Goal: Information Seeking & Learning: Compare options

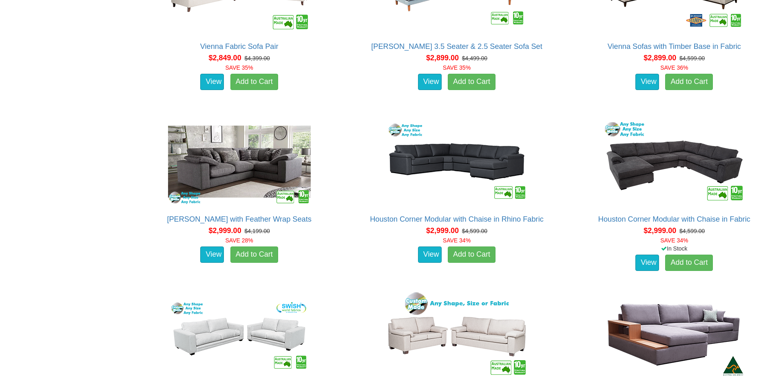
scroll to position [1631, 0]
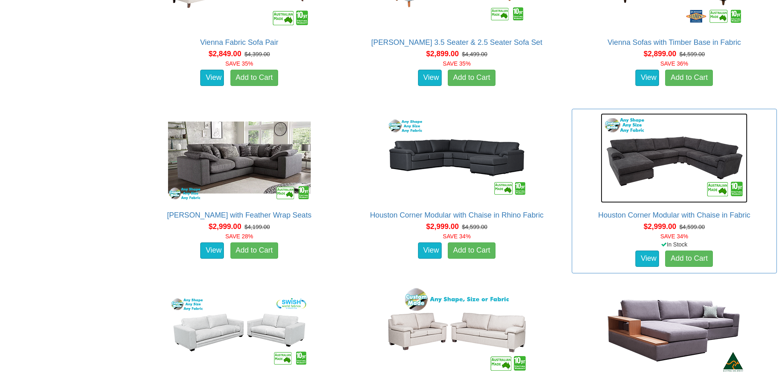
click at [667, 166] on img at bounding box center [674, 158] width 147 height 90
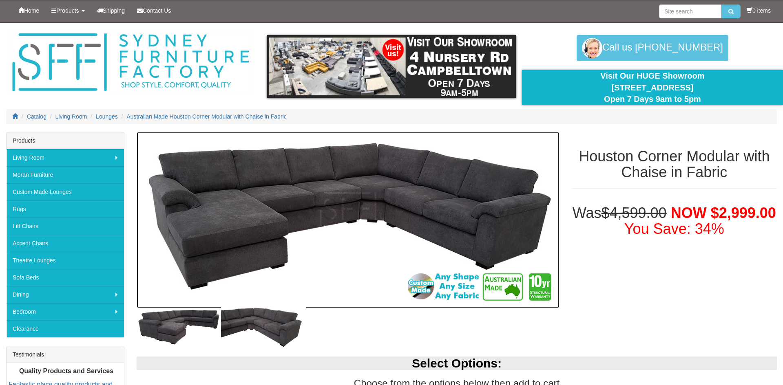
click at [300, 213] on img at bounding box center [348, 220] width 423 height 177
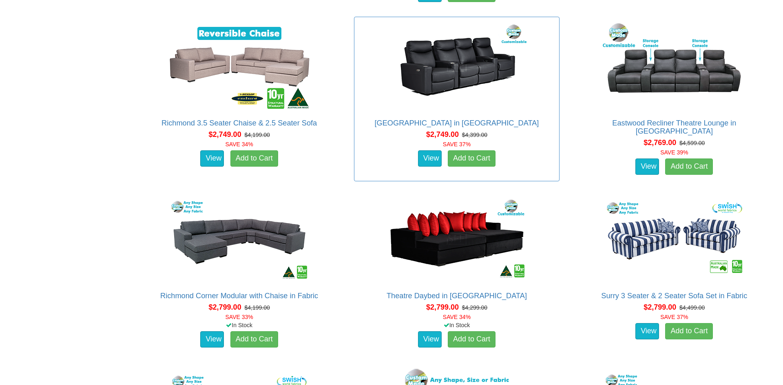
scroll to position [1435, 0]
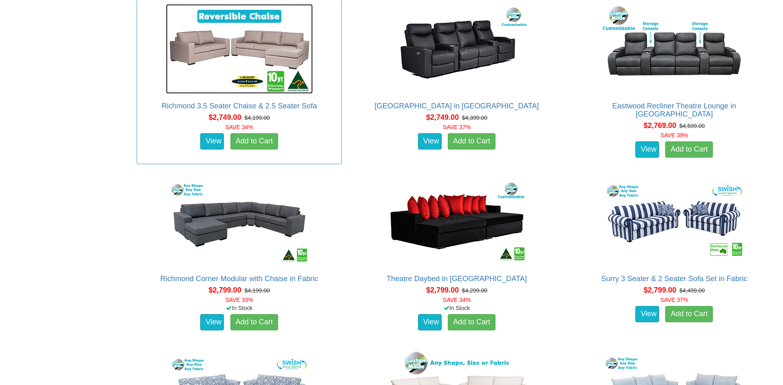
click at [239, 58] on img at bounding box center [239, 49] width 147 height 90
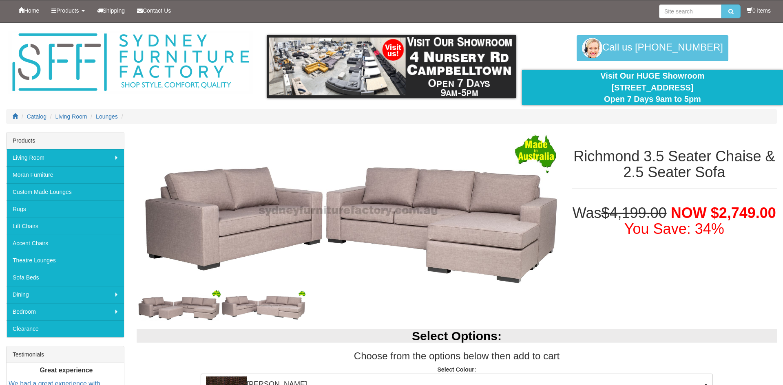
click at [386, 299] on div at bounding box center [348, 305] width 423 height 30
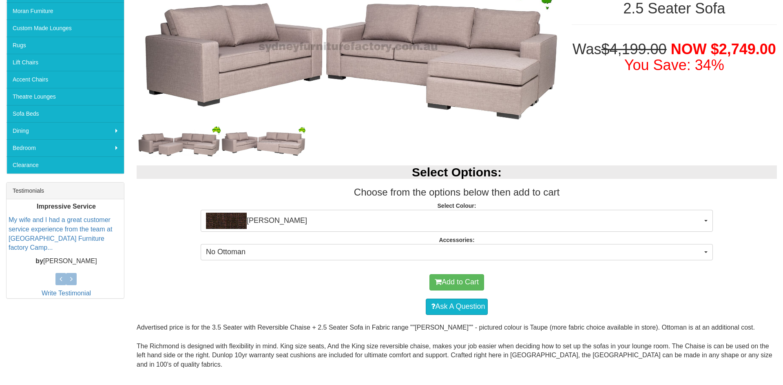
scroll to position [179, 0]
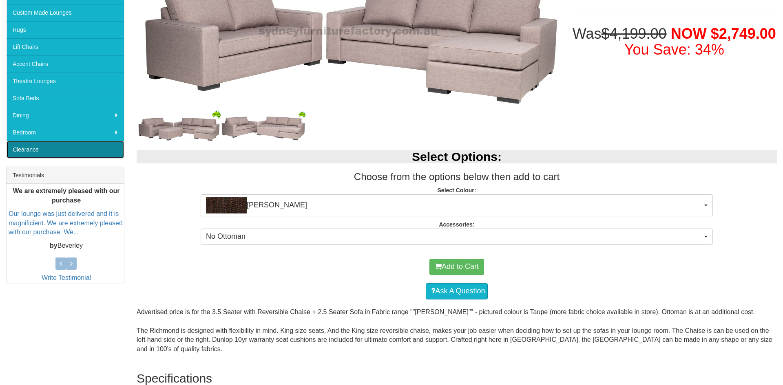
click at [27, 147] on link "Clearance" at bounding box center [65, 149] width 117 height 17
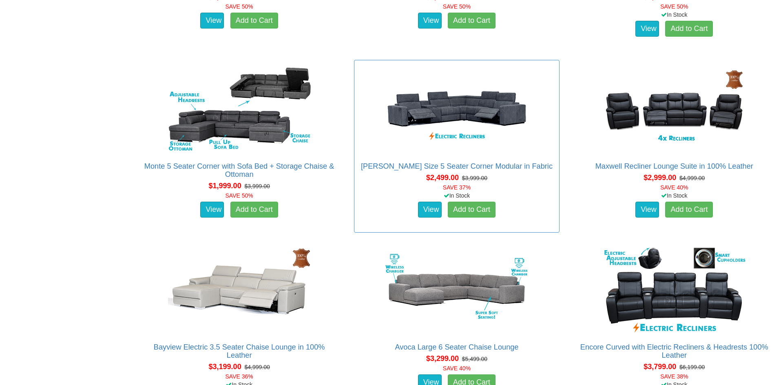
scroll to position [473, 0]
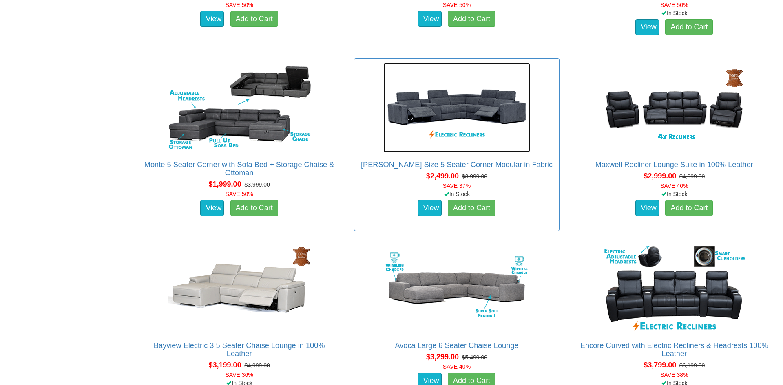
click at [466, 105] on img at bounding box center [456, 108] width 147 height 90
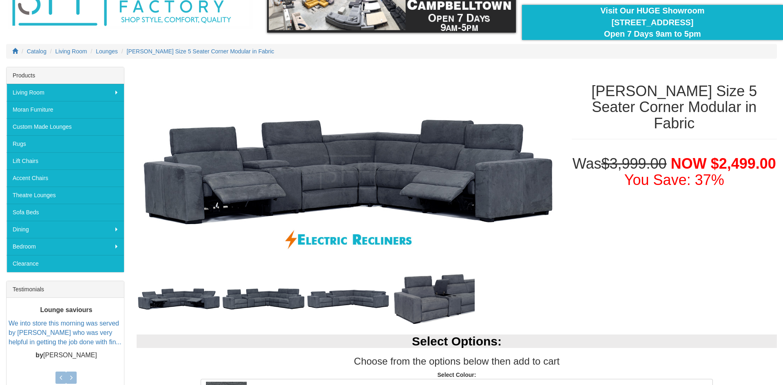
scroll to position [49, 0]
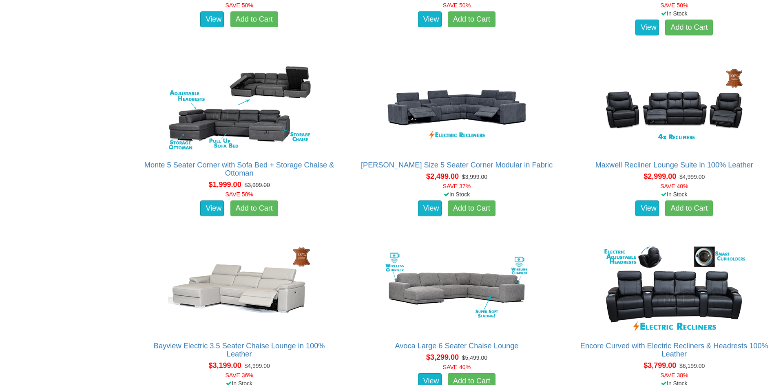
scroll to position [473, 0]
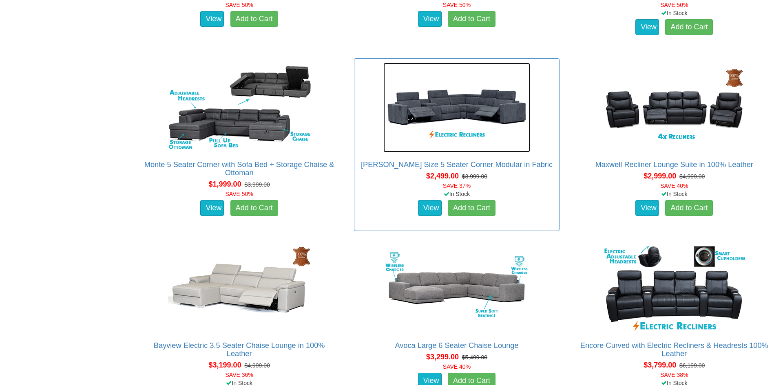
click at [473, 113] on img at bounding box center [456, 108] width 147 height 90
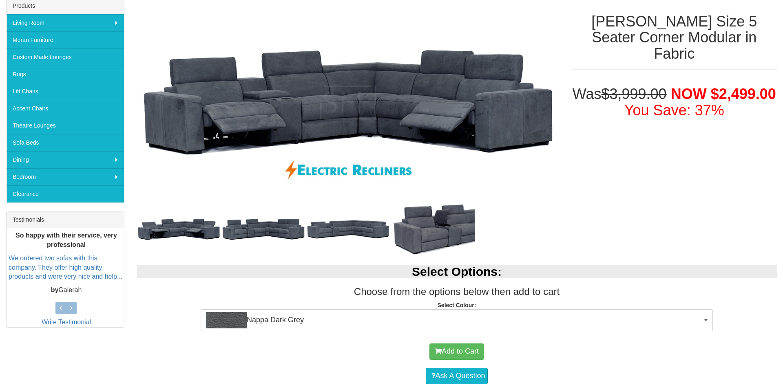
scroll to position [147, 0]
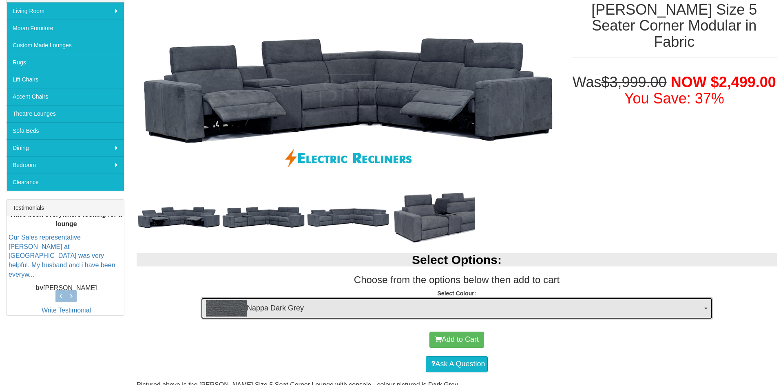
click at [269, 307] on span "Nappa Dark Grey" at bounding box center [454, 308] width 496 height 16
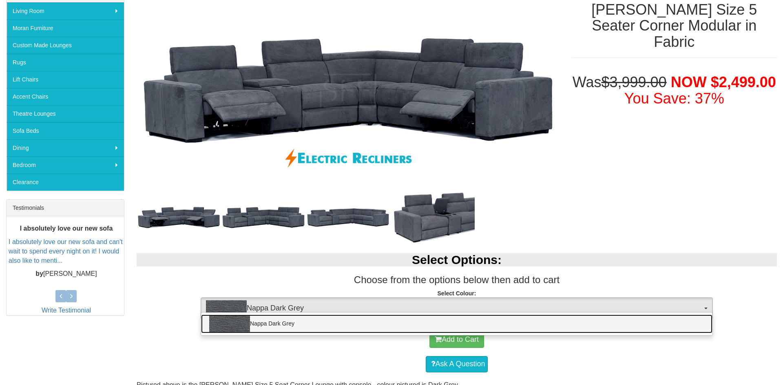
click at [275, 326] on link "Nappa Dark Grey" at bounding box center [456, 324] width 511 height 19
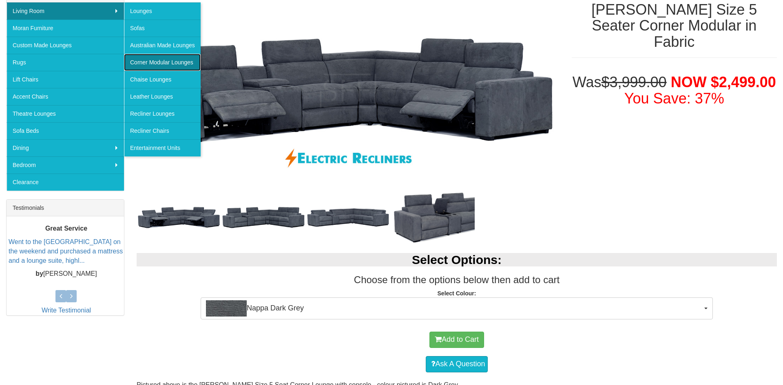
click at [147, 64] on link "Corner Modular Lounges" at bounding box center [162, 62] width 77 height 17
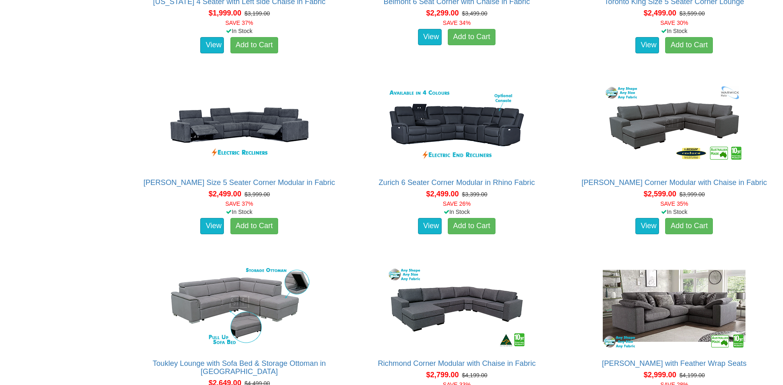
scroll to position [832, 0]
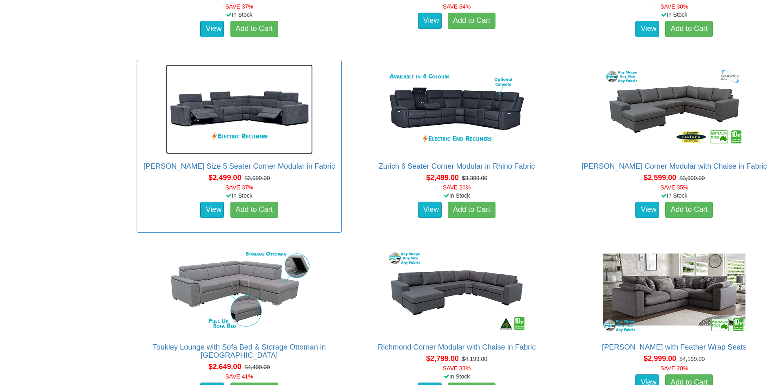
click at [240, 119] on img at bounding box center [239, 109] width 147 height 90
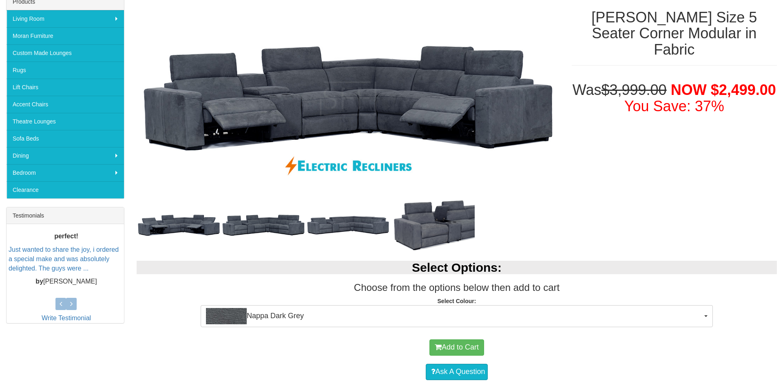
scroll to position [163, 0]
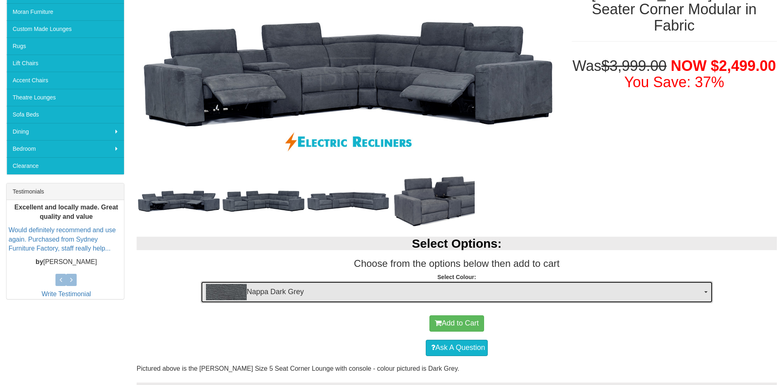
click at [705, 292] on span "button" at bounding box center [705, 293] width 3 height 2
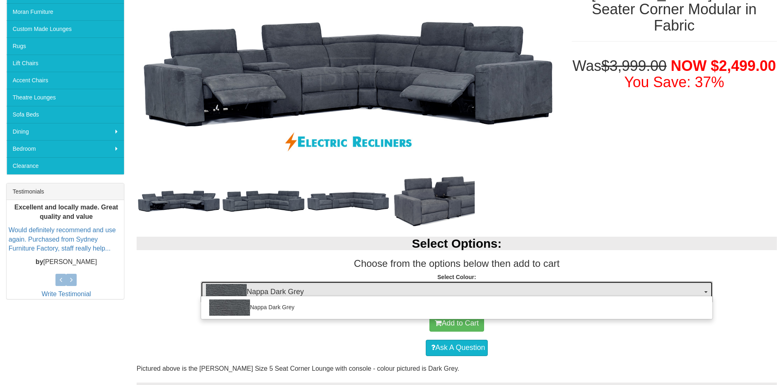
click at [705, 292] on span "button" at bounding box center [705, 293] width 3 height 2
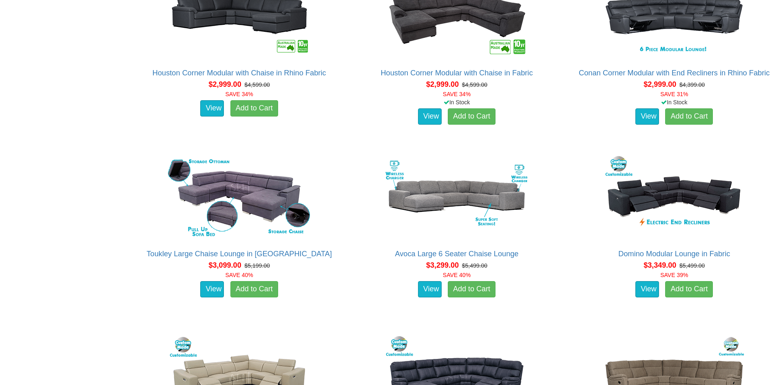
scroll to position [1288, 0]
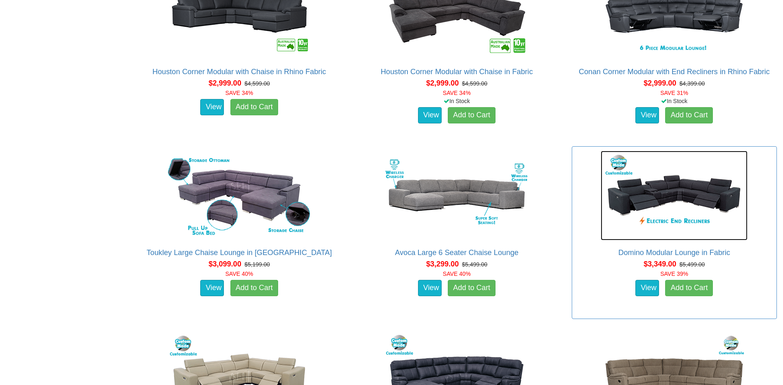
click at [688, 198] on img at bounding box center [674, 196] width 147 height 90
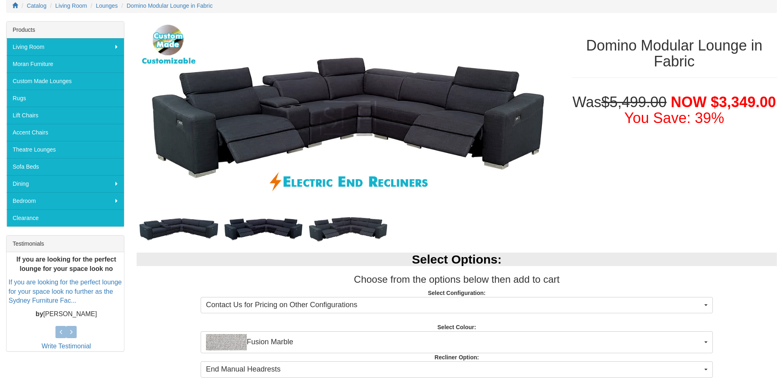
scroll to position [114, 0]
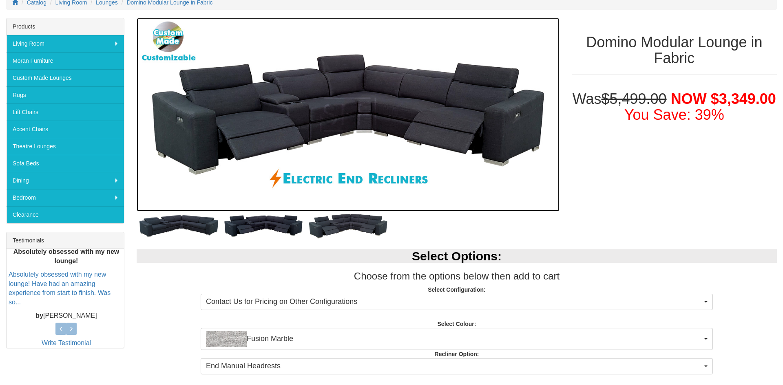
click at [380, 122] on img at bounding box center [348, 115] width 423 height 194
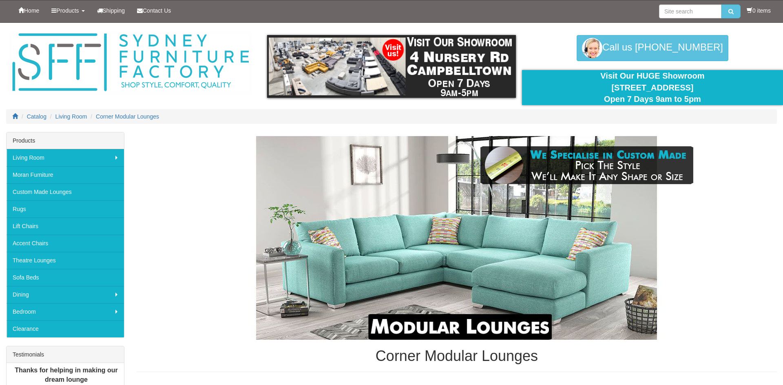
scroll to position [1288, 0]
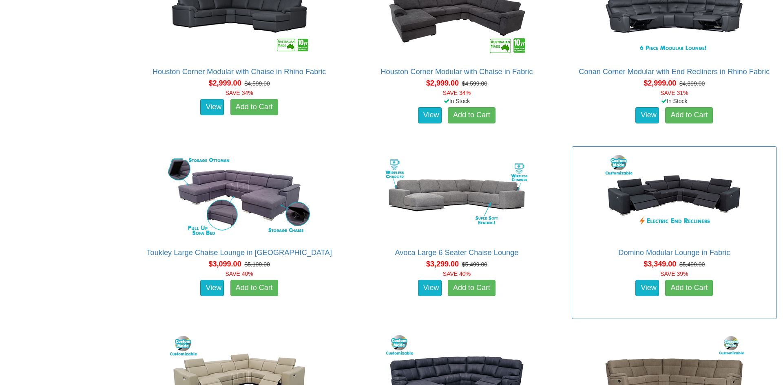
click at [742, 278] on div "View Add to Cart" at bounding box center [674, 288] width 208 height 20
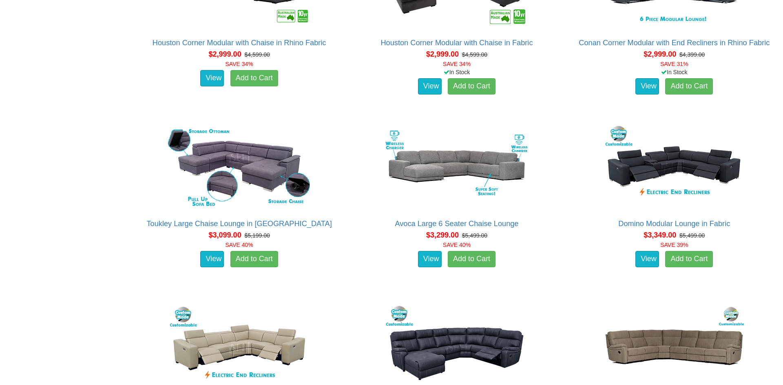
scroll to position [1314, 0]
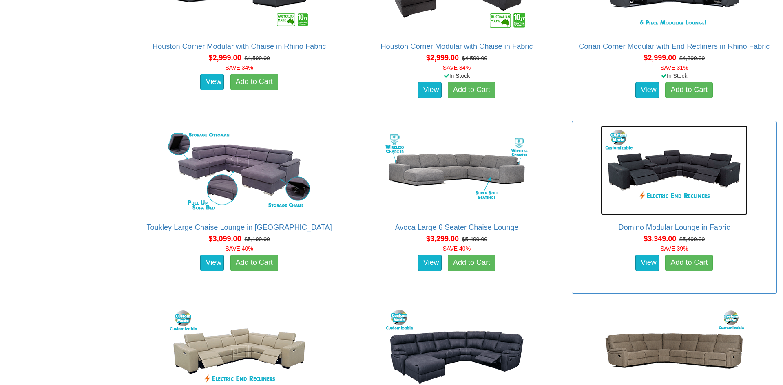
click at [664, 180] on img at bounding box center [674, 171] width 147 height 90
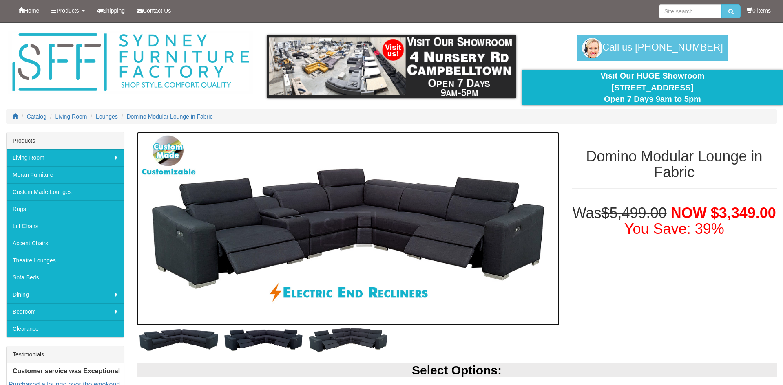
click at [463, 229] on img at bounding box center [348, 229] width 423 height 194
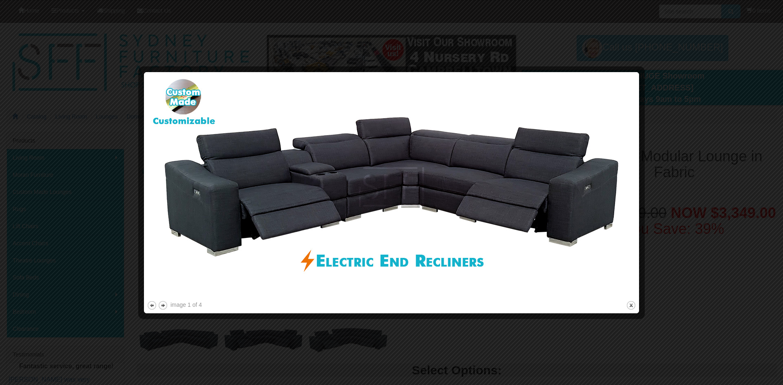
click at [716, 199] on div at bounding box center [391, 192] width 783 height 385
